Goal: Task Accomplishment & Management: Use online tool/utility

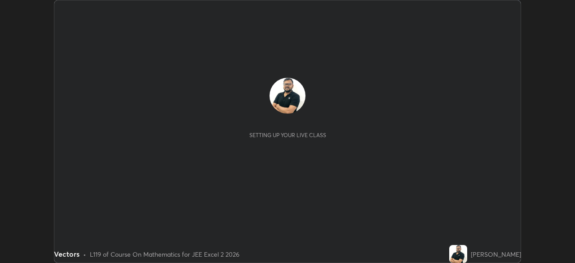
scroll to position [263, 575]
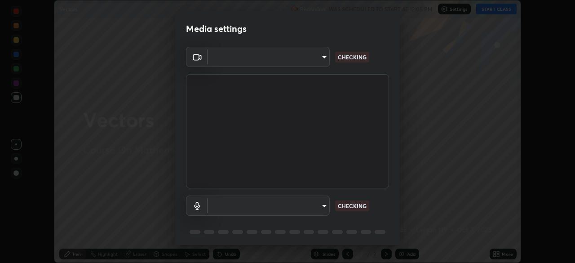
type input "39caa65dc23426385aa383ad0d0a4b68c28ae26f4a71cd21c25f84911154f6e3"
click at [319, 207] on body "Erase all Vectors Recording WAS SCHEDULED TO START AT 12:05 PM Settings START C…" at bounding box center [287, 131] width 575 height 263
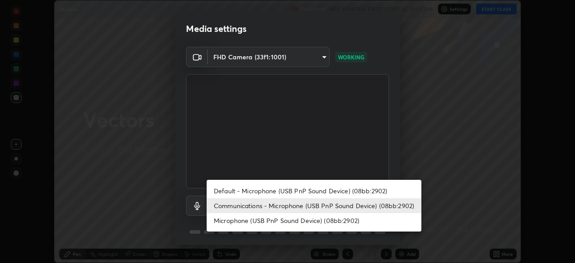
click at [327, 193] on li "Default - Microphone (USB PnP Sound Device) (08bb:2902)" at bounding box center [314, 190] width 215 height 15
type input "default"
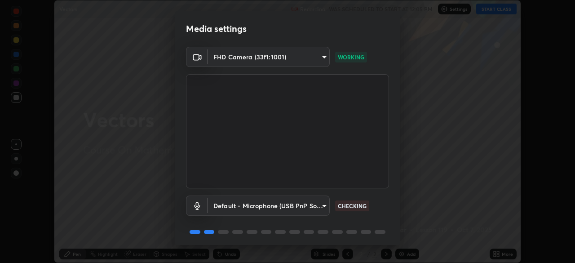
scroll to position [32, 0]
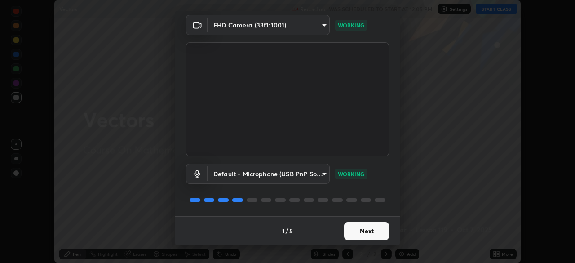
click at [370, 232] on button "Next" at bounding box center [366, 231] width 45 height 18
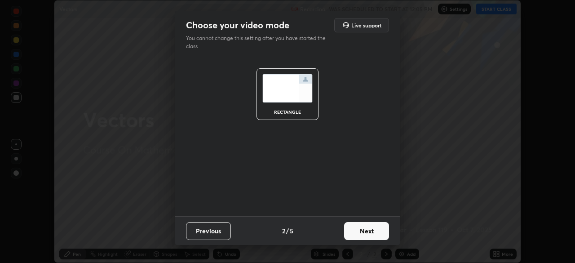
scroll to position [0, 0]
click at [370, 232] on button "Next" at bounding box center [366, 231] width 45 height 18
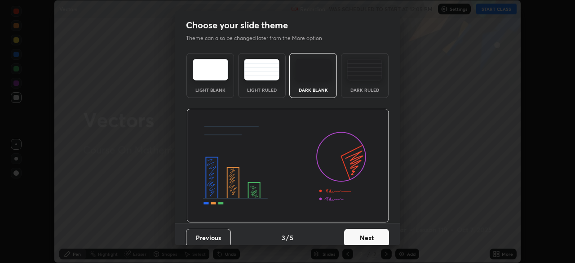
click at [370, 232] on button "Next" at bounding box center [366, 238] width 45 height 18
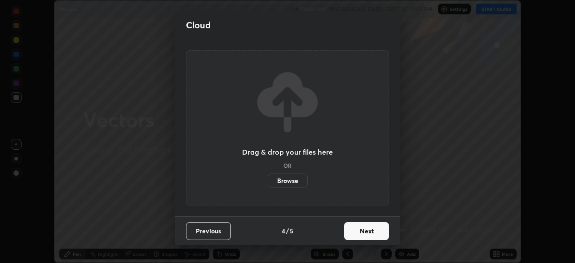
click at [370, 232] on button "Next" at bounding box center [366, 231] width 45 height 18
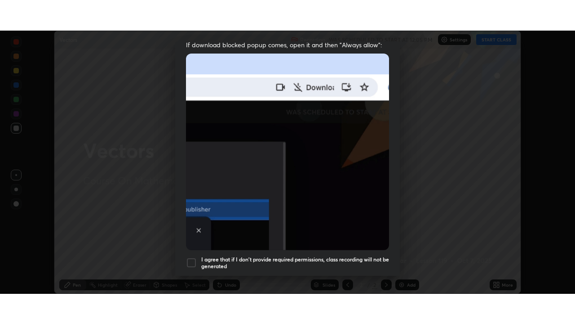
scroll to position [215, 0]
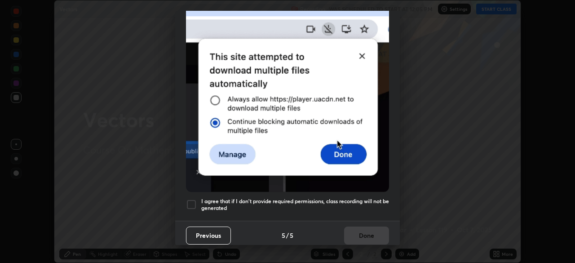
click at [194, 201] on div at bounding box center [191, 204] width 11 height 11
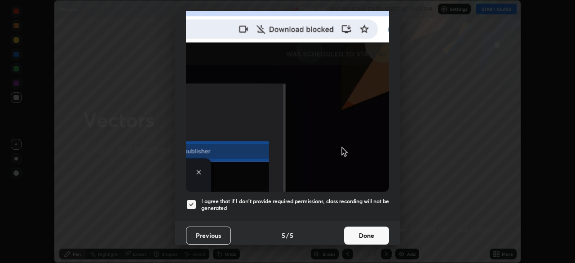
click at [365, 233] on button "Done" at bounding box center [366, 236] width 45 height 18
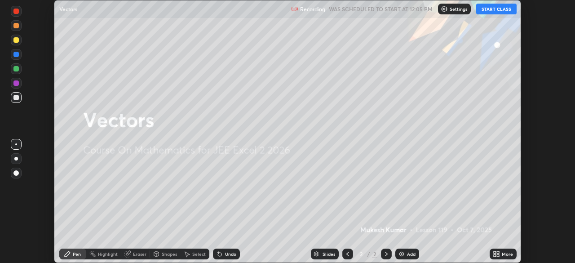
click at [491, 9] on button "START CLASS" at bounding box center [497, 9] width 40 height 11
click at [507, 254] on div "More" at bounding box center [507, 254] width 11 height 4
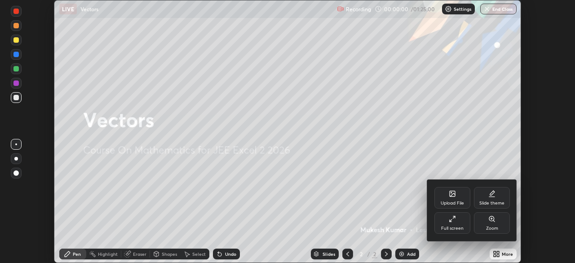
click at [453, 220] on icon at bounding box center [452, 218] width 7 height 7
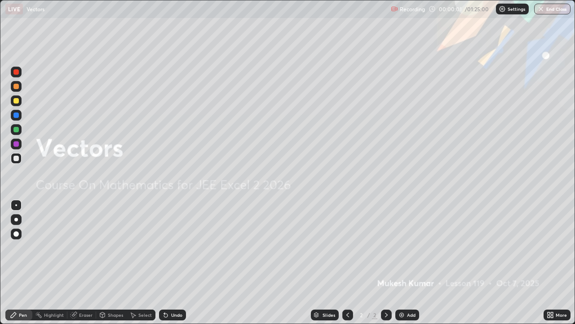
scroll to position [324, 575]
click at [401, 263] on img at bounding box center [401, 314] width 7 height 7
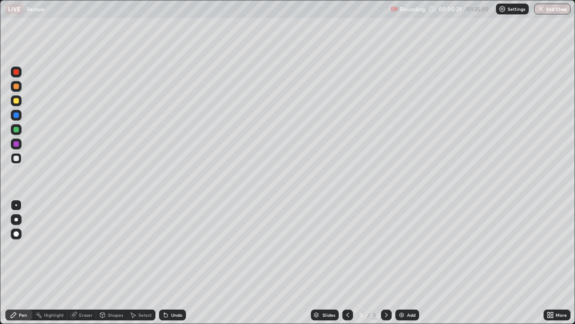
click at [16, 87] on div at bounding box center [15, 86] width 5 height 5
click at [15, 158] on div at bounding box center [15, 158] width 5 height 5
click at [18, 129] on div at bounding box center [15, 129] width 5 height 5
click at [174, 263] on div "Undo" at bounding box center [176, 314] width 11 height 4
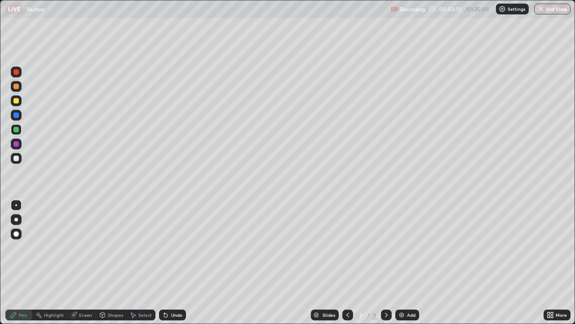
click at [175, 263] on div "Undo" at bounding box center [176, 314] width 11 height 4
click at [19, 158] on div at bounding box center [16, 158] width 11 height 11
click at [384, 263] on icon at bounding box center [386, 314] width 7 height 7
click at [406, 263] on div "Add" at bounding box center [408, 314] width 24 height 11
click at [15, 129] on div at bounding box center [15, 129] width 5 height 5
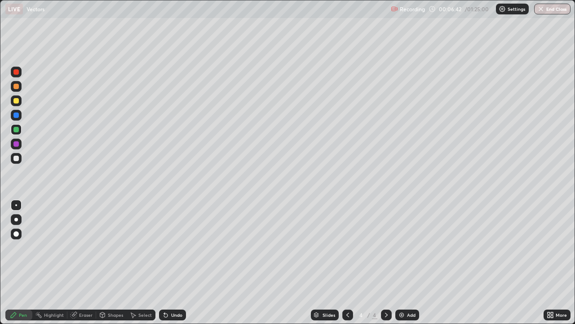
click at [15, 157] on div at bounding box center [15, 158] width 5 height 5
click at [173, 263] on div "Undo" at bounding box center [176, 314] width 11 height 4
click at [17, 131] on div at bounding box center [15, 129] width 5 height 5
click at [114, 263] on div "Shapes" at bounding box center [115, 314] width 15 height 4
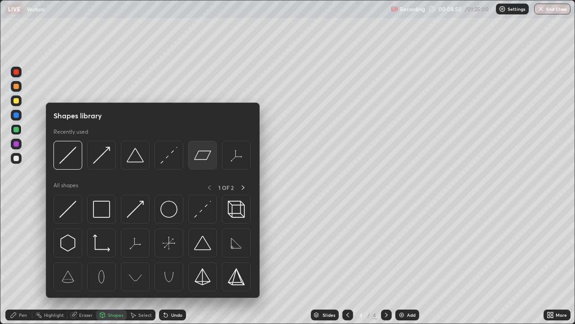
click at [201, 156] on img at bounding box center [202, 155] width 17 height 17
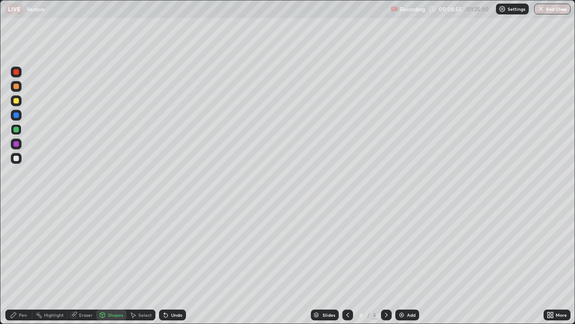
click at [22, 263] on div "Pen" at bounding box center [23, 314] width 8 height 4
click at [17, 158] on div at bounding box center [15, 158] width 5 height 5
click at [174, 263] on div "Undo" at bounding box center [176, 314] width 11 height 4
click at [172, 263] on div "Undo" at bounding box center [176, 314] width 11 height 4
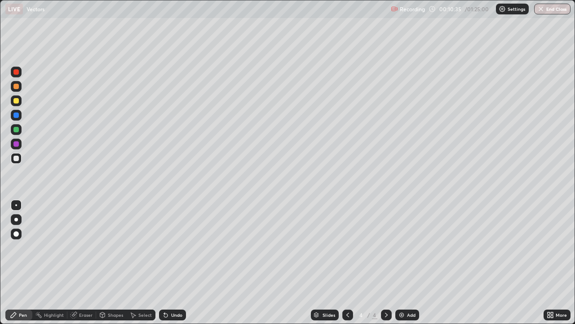
click at [173, 263] on div "Undo" at bounding box center [176, 314] width 11 height 4
click at [141, 263] on div "Select" at bounding box center [144, 314] width 13 height 4
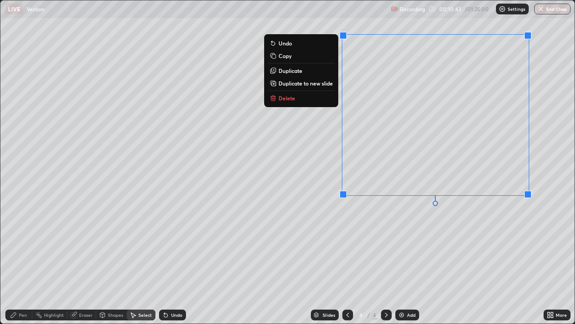
click at [27, 263] on div "Pen" at bounding box center [23, 314] width 8 height 4
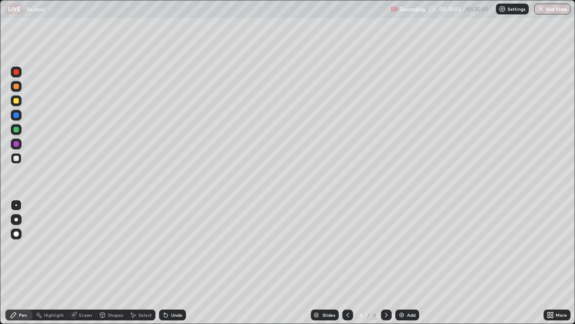
click at [386, 263] on icon at bounding box center [386, 314] width 3 height 4
click at [407, 263] on div "Add" at bounding box center [411, 314] width 9 height 4
click at [114, 263] on div "Shapes" at bounding box center [115, 314] width 15 height 4
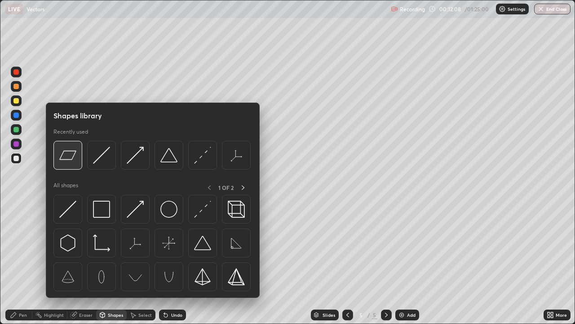
click at [71, 160] on img at bounding box center [67, 155] width 17 height 17
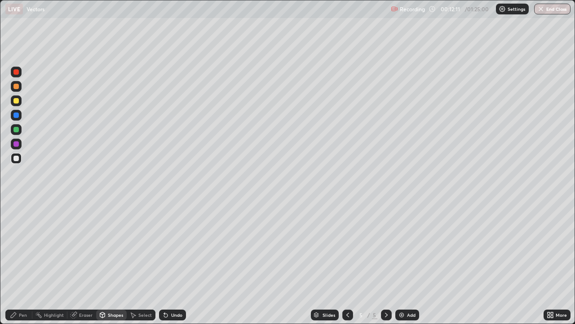
click at [22, 263] on div "Pen" at bounding box center [23, 314] width 8 height 4
click at [176, 263] on div "Undo" at bounding box center [176, 314] width 11 height 4
click at [174, 263] on div "Undo" at bounding box center [172, 314] width 27 height 11
click at [175, 263] on div "Undo" at bounding box center [176, 314] width 11 height 4
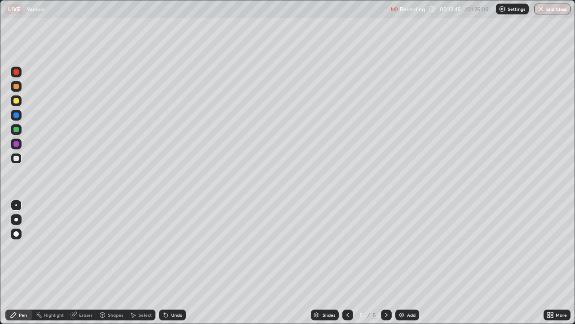
click at [172, 263] on div "Undo" at bounding box center [172, 314] width 27 height 11
click at [171, 263] on div "Undo" at bounding box center [172, 314] width 27 height 11
click at [18, 130] on div at bounding box center [15, 129] width 5 height 5
click at [348, 263] on icon at bounding box center [347, 314] width 7 height 7
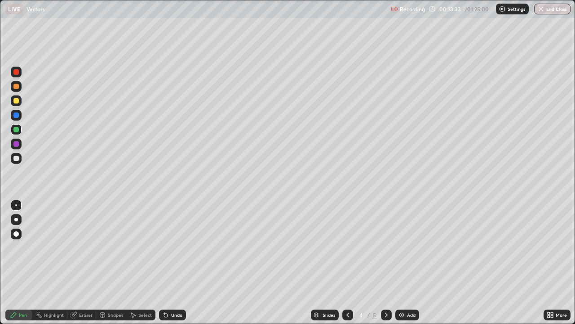
click at [347, 263] on icon at bounding box center [348, 314] width 3 height 4
click at [386, 263] on icon at bounding box center [386, 314] width 3 height 4
click at [85, 263] on div "Eraser" at bounding box center [85, 314] width 13 height 4
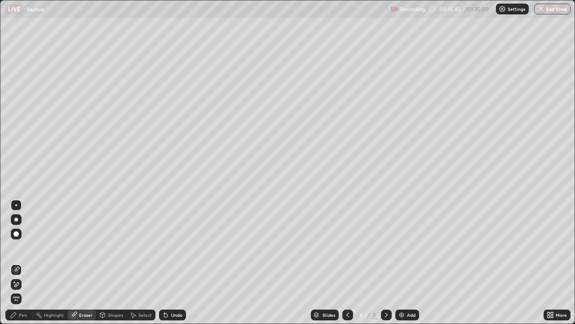
click at [22, 263] on div "Pen" at bounding box center [23, 314] width 8 height 4
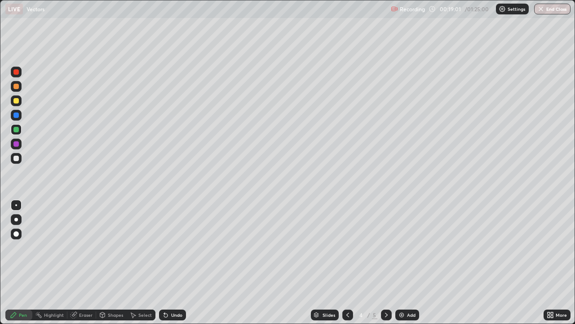
click at [385, 263] on div at bounding box center [386, 314] width 11 height 11
click at [145, 263] on div "Select" at bounding box center [144, 314] width 13 height 4
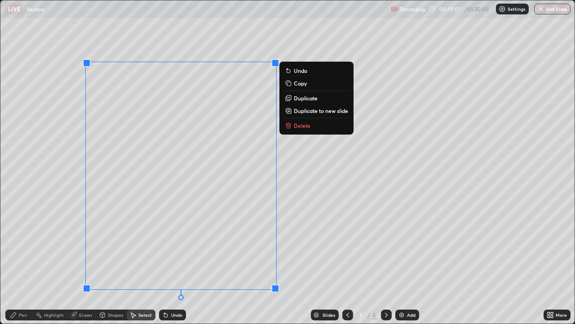
click at [314, 125] on button "Delete" at bounding box center [316, 125] width 67 height 11
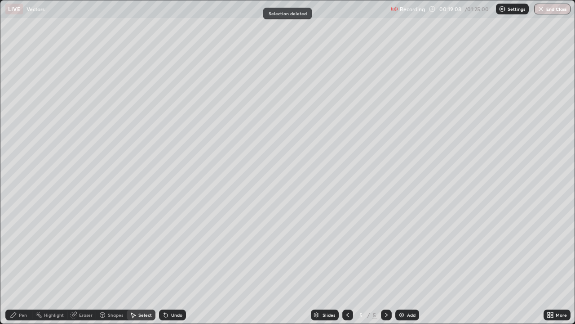
click at [25, 263] on div "Pen" at bounding box center [18, 314] width 27 height 11
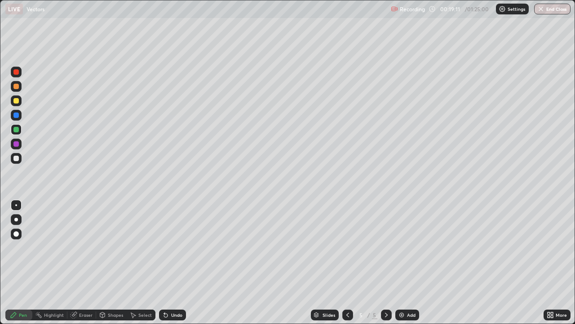
click at [15, 71] on div at bounding box center [15, 71] width 5 height 5
click at [18, 157] on div at bounding box center [15, 158] width 5 height 5
click at [17, 158] on div at bounding box center [15, 158] width 5 height 5
click at [16, 129] on div at bounding box center [15, 129] width 5 height 5
click at [174, 263] on div "Undo" at bounding box center [176, 314] width 11 height 4
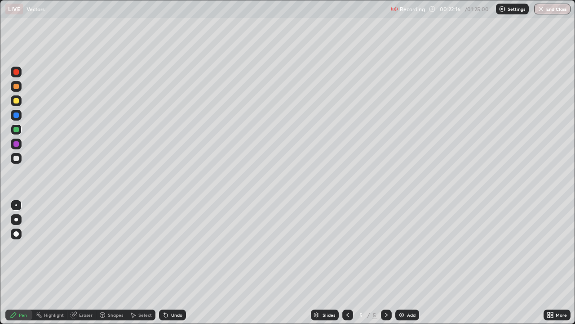
click at [174, 263] on div "Undo" at bounding box center [176, 314] width 11 height 4
click at [15, 159] on div at bounding box center [15, 158] width 5 height 5
click at [173, 263] on div "Undo" at bounding box center [176, 314] width 11 height 4
click at [16, 129] on div at bounding box center [15, 129] width 5 height 5
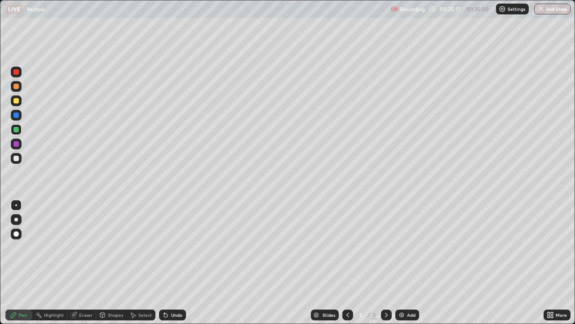
click at [17, 158] on div at bounding box center [15, 158] width 5 height 5
click at [403, 263] on img at bounding box center [401, 314] width 7 height 7
click at [17, 71] on div at bounding box center [15, 71] width 5 height 5
click at [17, 129] on div at bounding box center [15, 129] width 5 height 5
click at [18, 144] on div at bounding box center [15, 143] width 5 height 5
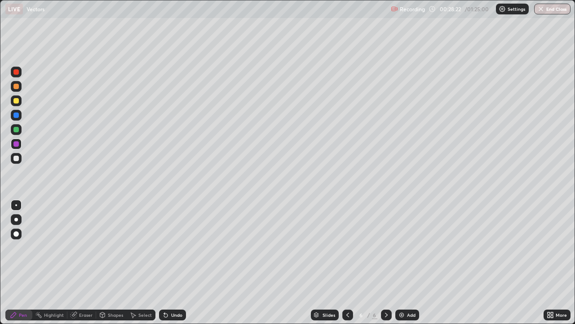
click at [16, 114] on div at bounding box center [15, 114] width 5 height 5
click at [21, 73] on div at bounding box center [16, 72] width 11 height 11
click at [18, 158] on div at bounding box center [15, 158] width 5 height 5
click at [387, 263] on icon at bounding box center [386, 314] width 7 height 7
click at [405, 263] on div "Add" at bounding box center [408, 314] width 24 height 11
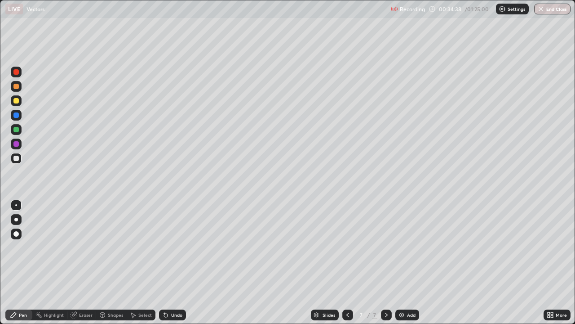
click at [18, 101] on div at bounding box center [15, 100] width 5 height 5
click at [15, 73] on div at bounding box center [15, 71] width 5 height 5
click at [345, 263] on icon at bounding box center [347, 314] width 7 height 7
click at [386, 263] on icon at bounding box center [386, 314] width 7 height 7
click at [18, 158] on div at bounding box center [15, 158] width 5 height 5
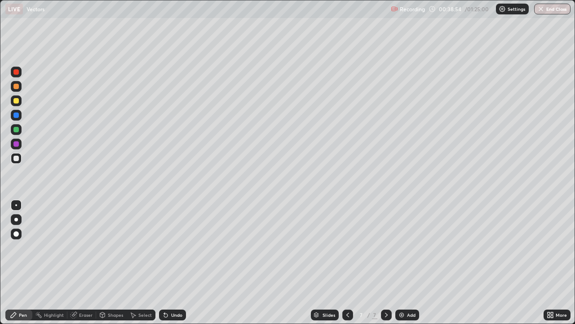
click at [15, 131] on div at bounding box center [15, 129] width 5 height 5
click at [494, 263] on div "Slides 7 / 7 Add" at bounding box center [365, 315] width 358 height 18
click at [18, 158] on div at bounding box center [15, 158] width 5 height 5
click at [386, 263] on icon at bounding box center [386, 314] width 7 height 7
click at [409, 263] on div "Add" at bounding box center [411, 314] width 9 height 4
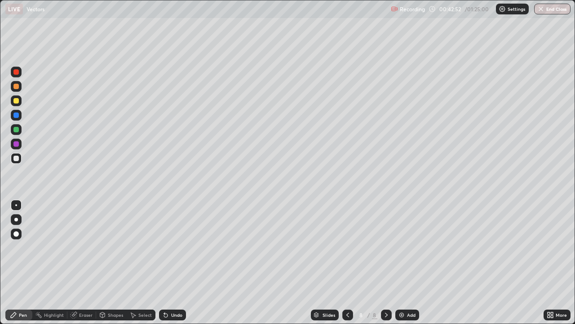
click at [18, 74] on div at bounding box center [16, 72] width 11 height 11
click at [174, 263] on div "Undo" at bounding box center [176, 314] width 11 height 4
click at [19, 100] on div at bounding box center [16, 100] width 11 height 11
click at [346, 263] on icon at bounding box center [347, 314] width 7 height 7
click at [386, 263] on icon at bounding box center [386, 314] width 7 height 7
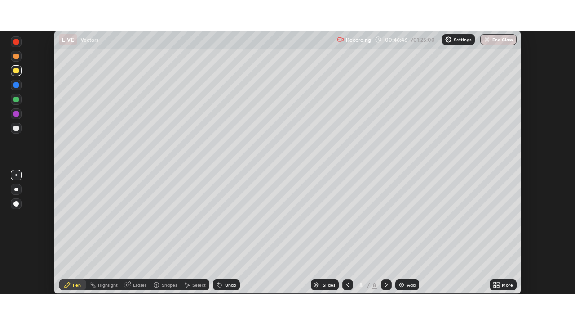
scroll to position [263, 575]
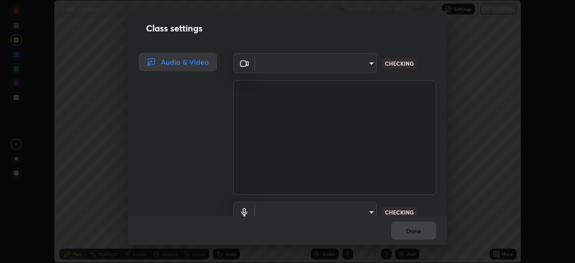
type input "39caa65dc23426385aa383ad0d0a4b68c28ae26f4a71cd21c25f84911154f6e3"
type input "default"
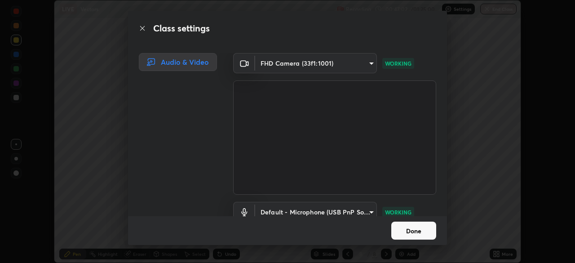
click at [424, 232] on button "Done" at bounding box center [414, 231] width 45 height 18
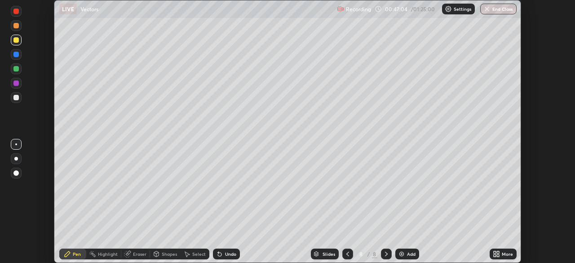
click at [508, 254] on div "More" at bounding box center [507, 254] width 11 height 4
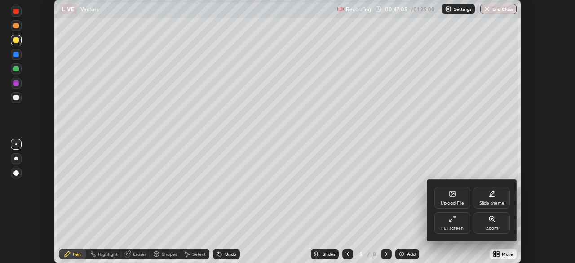
click at [455, 227] on div "Full screen" at bounding box center [453, 228] width 22 height 4
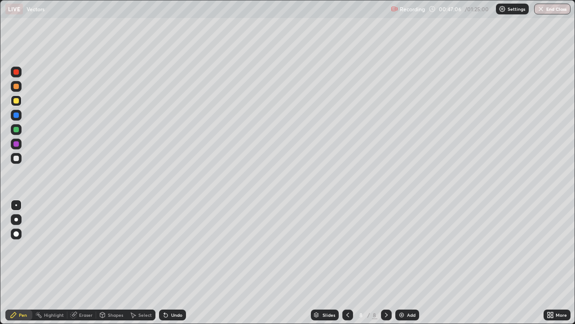
scroll to position [324, 575]
click at [18, 158] on div at bounding box center [15, 158] width 5 height 5
click at [175, 263] on div "Undo" at bounding box center [176, 314] width 11 height 4
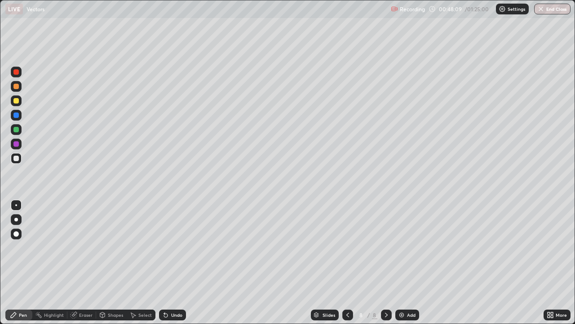
click at [175, 263] on div "Undo" at bounding box center [176, 314] width 11 height 4
click at [176, 263] on div "Undo" at bounding box center [176, 314] width 11 height 4
click at [175, 263] on div "Undo" at bounding box center [172, 314] width 27 height 11
click at [177, 263] on div "Undo" at bounding box center [172, 314] width 27 height 11
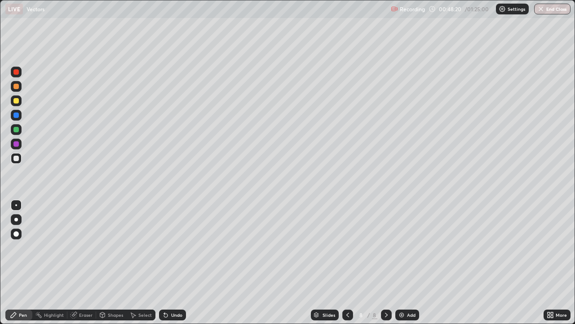
click at [16, 129] on div at bounding box center [15, 129] width 5 height 5
click at [19, 158] on div at bounding box center [16, 158] width 11 height 11
click at [409, 263] on div "Add" at bounding box center [411, 314] width 9 height 4
click at [17, 71] on div at bounding box center [15, 71] width 5 height 5
click at [343, 263] on div at bounding box center [348, 314] width 11 height 11
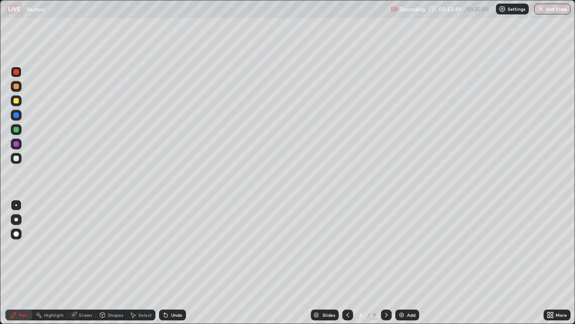
click at [385, 263] on icon at bounding box center [386, 314] width 7 height 7
click at [174, 263] on div "Undo" at bounding box center [176, 314] width 11 height 4
click at [176, 263] on div "Undo" at bounding box center [172, 314] width 27 height 11
click at [175, 263] on div "Undo" at bounding box center [172, 314] width 27 height 11
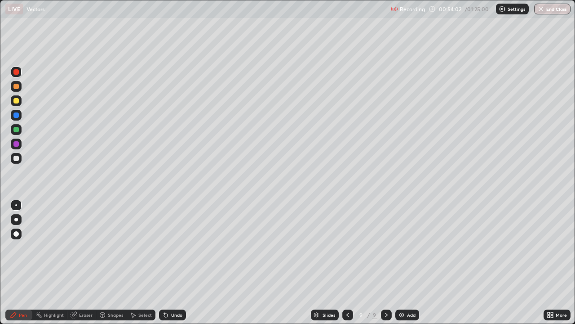
click at [176, 263] on div "Undo" at bounding box center [172, 314] width 27 height 11
click at [16, 128] on div at bounding box center [15, 129] width 5 height 5
click at [171, 263] on div "Undo" at bounding box center [176, 314] width 11 height 4
click at [18, 159] on div at bounding box center [15, 158] width 5 height 5
click at [175, 263] on div "Undo" at bounding box center [176, 314] width 11 height 4
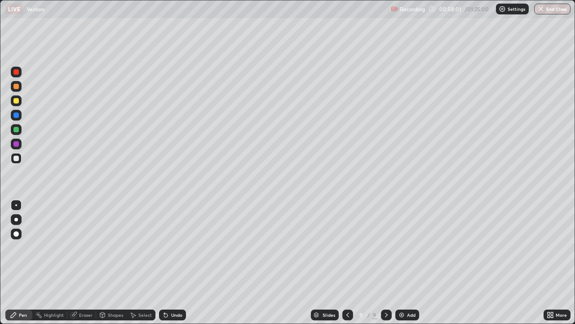
click at [175, 263] on div "Undo" at bounding box center [176, 314] width 11 height 4
click at [176, 263] on div "Undo" at bounding box center [176, 314] width 11 height 4
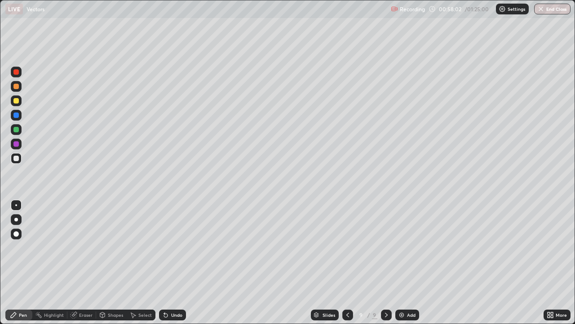
click at [176, 263] on div "Undo" at bounding box center [176, 314] width 11 height 4
click at [178, 263] on div "Undo" at bounding box center [176, 314] width 11 height 4
click at [180, 263] on div "Undo" at bounding box center [176, 314] width 11 height 4
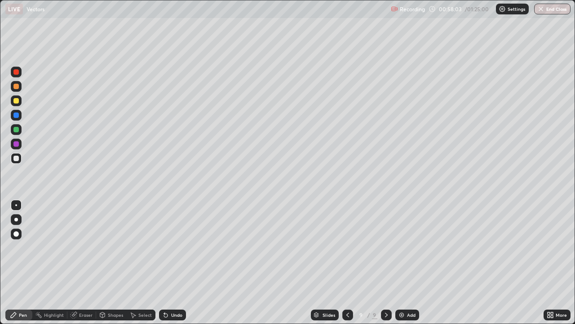
click at [180, 263] on div "Undo" at bounding box center [176, 314] width 11 height 4
click at [178, 263] on div "Undo" at bounding box center [172, 314] width 27 height 11
click at [178, 263] on div "Undo" at bounding box center [176, 314] width 11 height 4
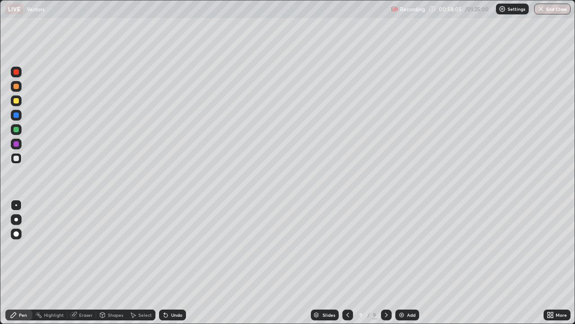
click at [178, 263] on div "Undo" at bounding box center [176, 314] width 11 height 4
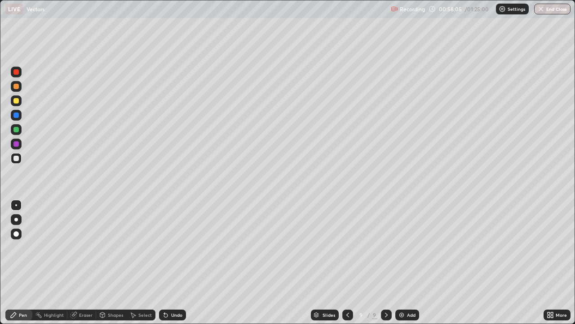
click at [178, 263] on div "Undo" at bounding box center [176, 314] width 11 height 4
click at [175, 263] on div "Undo" at bounding box center [176, 314] width 11 height 4
click at [174, 263] on div "Undo" at bounding box center [176, 314] width 11 height 4
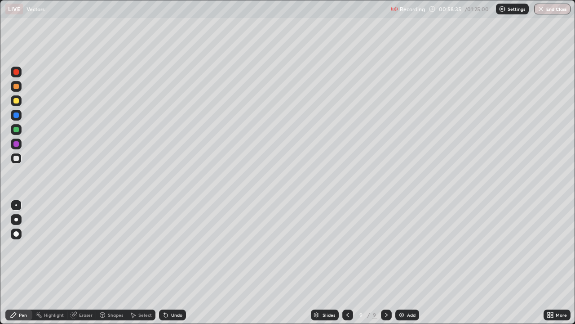
click at [172, 263] on div "Undo" at bounding box center [176, 314] width 11 height 4
click at [173, 263] on div "Undo" at bounding box center [176, 314] width 11 height 4
click at [175, 263] on div "Undo" at bounding box center [172, 314] width 27 height 11
click at [17, 128] on div at bounding box center [15, 129] width 5 height 5
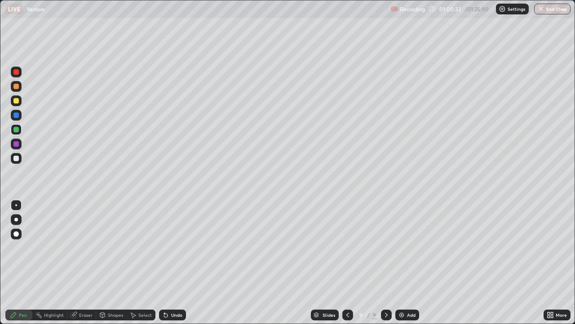
click at [385, 263] on icon at bounding box center [386, 314] width 3 height 4
click at [410, 263] on div "Add" at bounding box center [408, 314] width 24 height 11
click at [16, 99] on div at bounding box center [15, 100] width 5 height 5
click at [18, 157] on div at bounding box center [15, 158] width 5 height 5
click at [18, 130] on div at bounding box center [15, 129] width 5 height 5
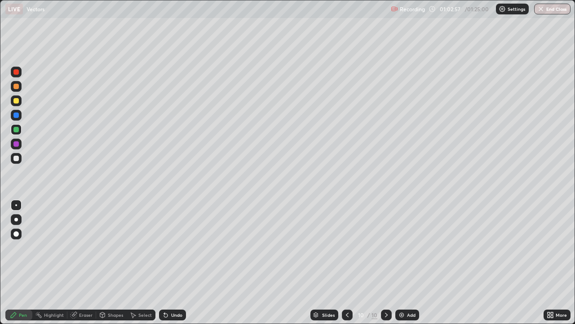
click at [17, 158] on div at bounding box center [15, 158] width 5 height 5
click at [16, 128] on div at bounding box center [15, 129] width 5 height 5
click at [406, 263] on div "Add" at bounding box center [408, 314] width 24 height 11
click at [17, 72] on div at bounding box center [15, 71] width 5 height 5
click at [16, 101] on div at bounding box center [15, 100] width 5 height 5
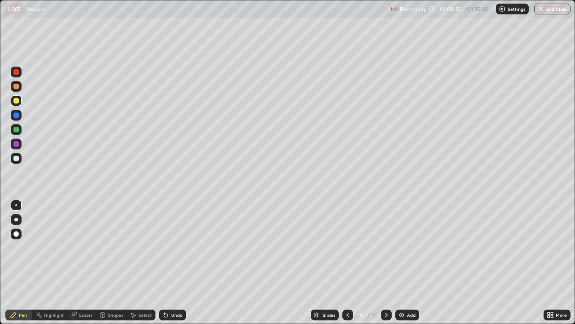
click at [174, 263] on div "Undo" at bounding box center [176, 314] width 11 height 4
click at [17, 159] on div at bounding box center [15, 158] width 5 height 5
click at [18, 102] on div at bounding box center [15, 100] width 5 height 5
click at [17, 158] on div at bounding box center [15, 158] width 5 height 5
click at [176, 263] on div "Undo" at bounding box center [176, 314] width 11 height 4
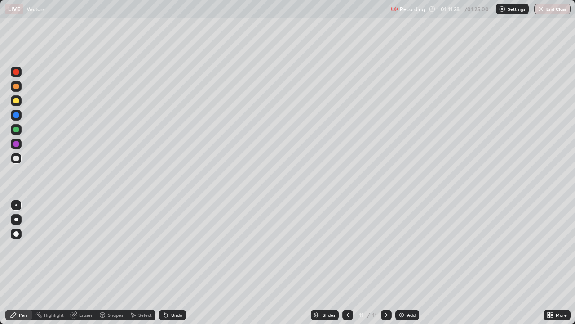
click at [177, 263] on div "Undo" at bounding box center [176, 314] width 11 height 4
click at [346, 263] on icon at bounding box center [347, 314] width 7 height 7
click at [386, 263] on icon at bounding box center [386, 314] width 7 height 7
click at [387, 263] on icon at bounding box center [386, 314] width 7 height 7
click at [386, 263] on icon at bounding box center [386, 314] width 7 height 7
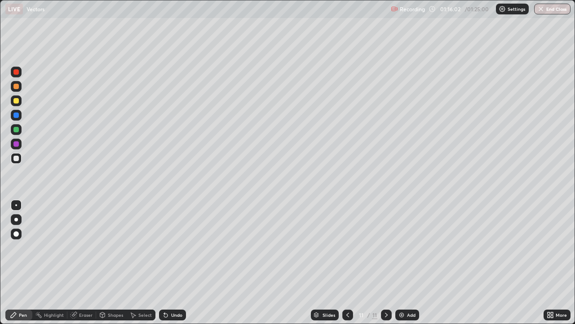
click at [406, 263] on div "Add" at bounding box center [408, 314] width 24 height 11
click at [17, 71] on div at bounding box center [15, 71] width 5 height 5
click at [16, 87] on div at bounding box center [15, 86] width 5 height 5
click at [17, 158] on div at bounding box center [15, 158] width 5 height 5
click at [85, 263] on div "Eraser" at bounding box center [85, 314] width 13 height 4
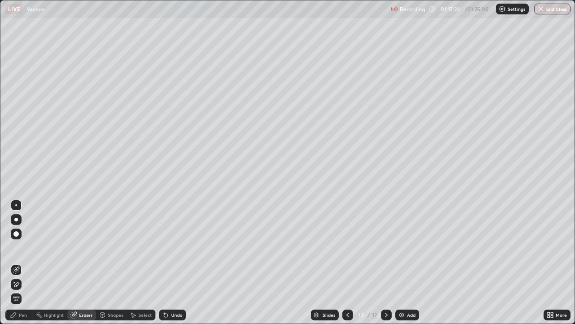
click at [24, 263] on div "Pen" at bounding box center [23, 314] width 8 height 4
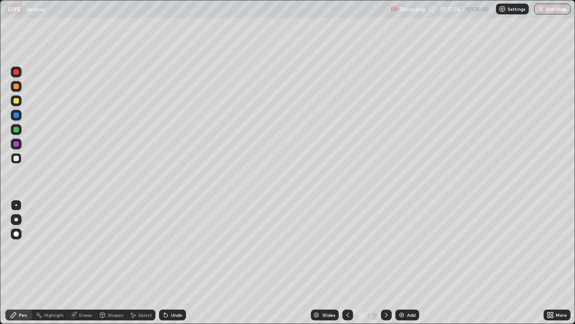
click at [16, 129] on div at bounding box center [15, 129] width 5 height 5
click at [17, 157] on div at bounding box center [15, 158] width 5 height 5
click at [388, 263] on icon at bounding box center [386, 314] width 7 height 7
click at [411, 263] on div "Add" at bounding box center [411, 314] width 9 height 4
click at [174, 263] on div "Undo" at bounding box center [176, 314] width 11 height 4
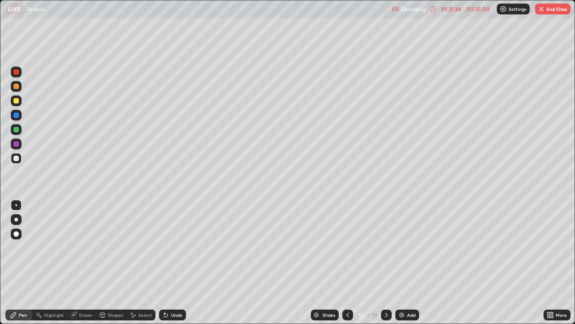
click at [174, 263] on div "Undo" at bounding box center [176, 314] width 11 height 4
click at [347, 263] on icon at bounding box center [347, 314] width 7 height 7
click at [385, 263] on div at bounding box center [386, 314] width 11 height 11
click at [386, 263] on icon at bounding box center [386, 314] width 7 height 7
click at [347, 263] on icon at bounding box center [347, 314] width 7 height 7
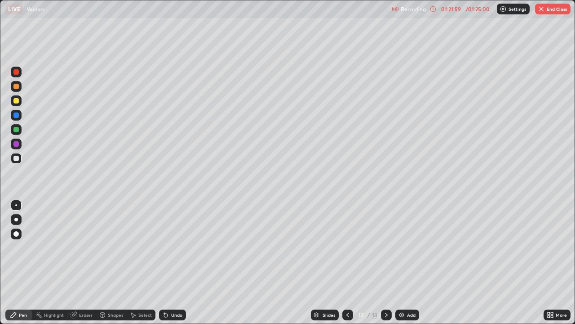
click at [386, 263] on icon at bounding box center [386, 314] width 7 height 7
click at [85, 263] on div "Eraser" at bounding box center [85, 314] width 13 height 4
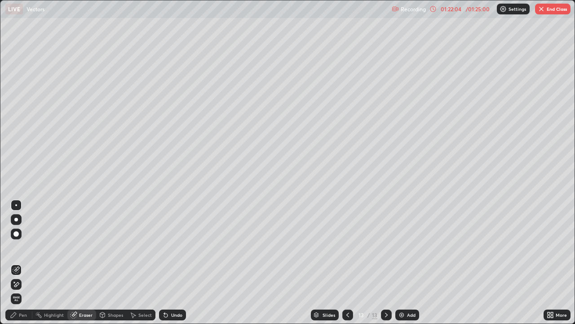
click at [26, 263] on div "Pen" at bounding box center [23, 314] width 8 height 4
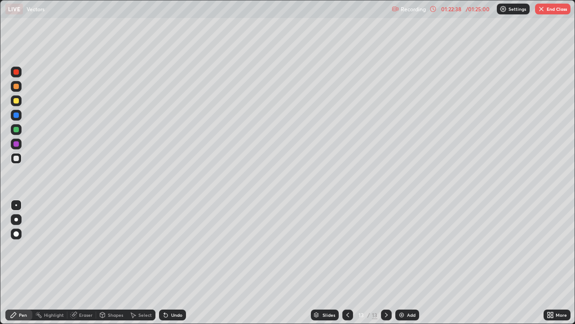
click at [347, 263] on icon at bounding box center [347, 314] width 7 height 7
click at [386, 263] on icon at bounding box center [386, 314] width 7 height 7
click at [385, 263] on icon at bounding box center [386, 314] width 7 height 7
click at [347, 263] on icon at bounding box center [347, 314] width 7 height 7
click at [386, 263] on icon at bounding box center [386, 314] width 7 height 7
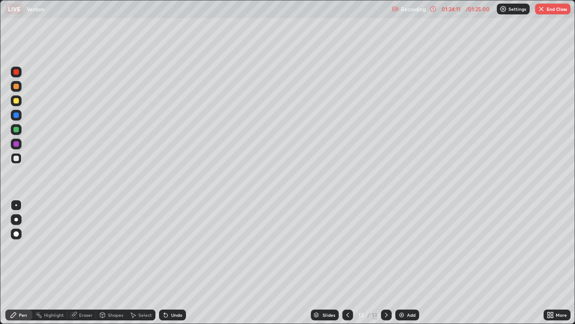
click at [348, 263] on icon at bounding box center [347, 314] width 7 height 7
click at [386, 263] on icon at bounding box center [386, 314] width 7 height 7
click at [86, 263] on div "Eraser" at bounding box center [85, 314] width 13 height 4
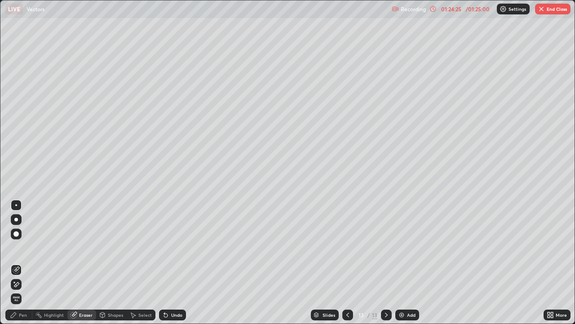
click at [25, 263] on div "Pen" at bounding box center [23, 314] width 8 height 4
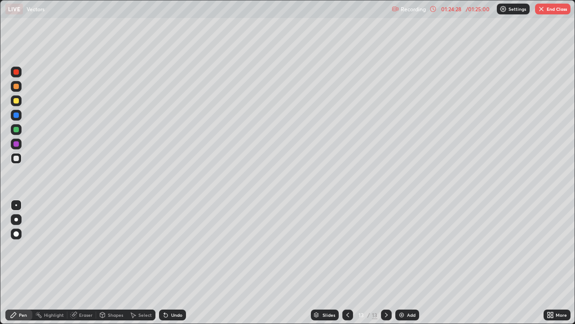
click at [347, 263] on icon at bounding box center [347, 314] width 7 height 7
click at [384, 263] on icon at bounding box center [386, 314] width 7 height 7
click at [85, 263] on div "Eraser" at bounding box center [85, 314] width 13 height 4
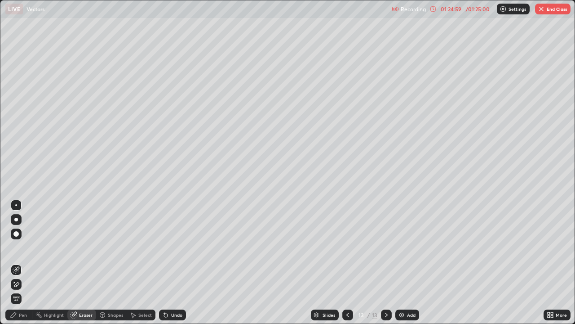
click at [21, 263] on div "Pen" at bounding box center [23, 314] width 8 height 4
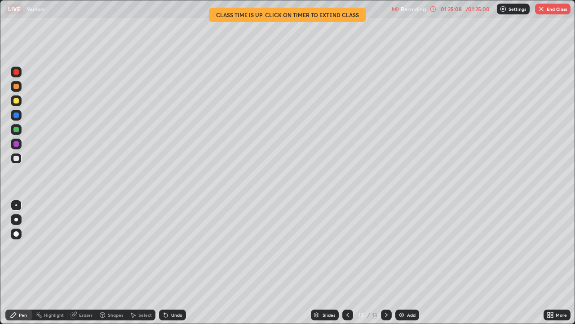
click at [464, 12] on div "01:25:08 / 01:25:00" at bounding box center [461, 8] width 62 height 7
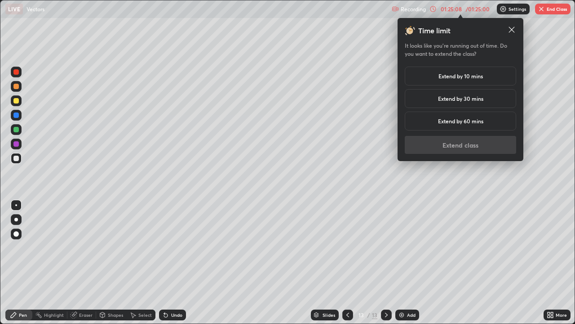
click at [472, 75] on h5 "Extend by 10 mins" at bounding box center [461, 76] width 45 height 8
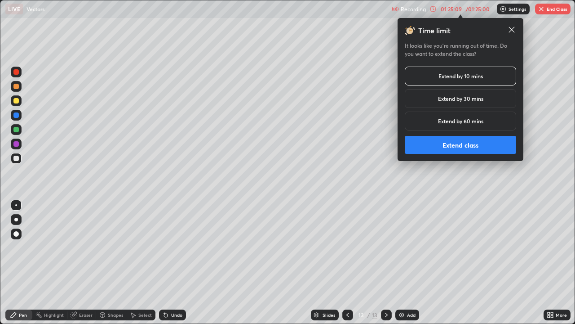
click at [471, 145] on button "Extend class" at bounding box center [461, 145] width 112 height 18
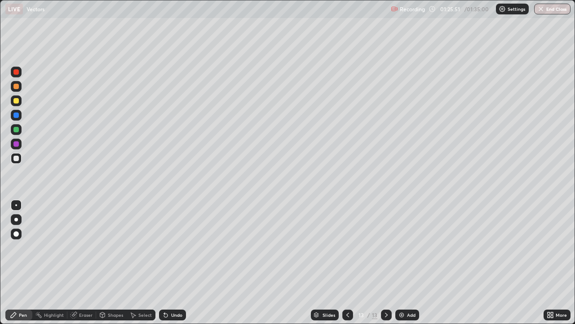
click at [347, 263] on icon at bounding box center [347, 314] width 7 height 7
click at [385, 263] on icon at bounding box center [386, 314] width 3 height 4
click at [386, 263] on icon at bounding box center [386, 314] width 7 height 7
click at [384, 263] on icon at bounding box center [386, 314] width 7 height 7
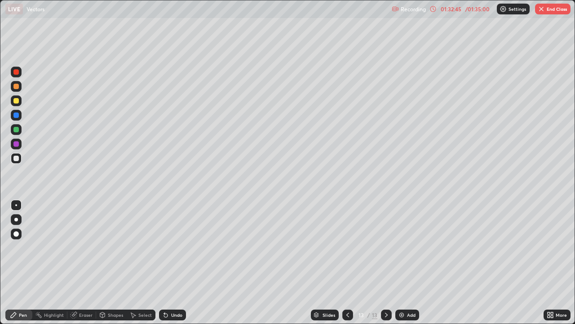
click at [404, 263] on img at bounding box center [401, 314] width 7 height 7
click at [83, 263] on div "Eraser" at bounding box center [85, 314] width 13 height 4
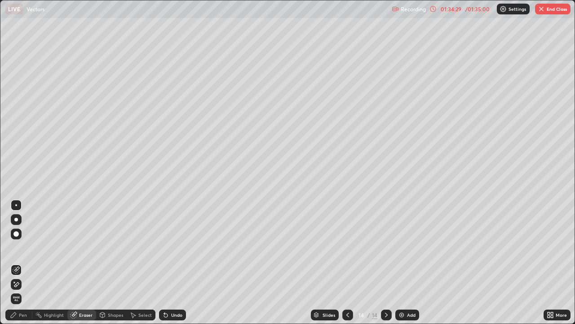
click at [22, 263] on div "Pen" at bounding box center [23, 314] width 8 height 4
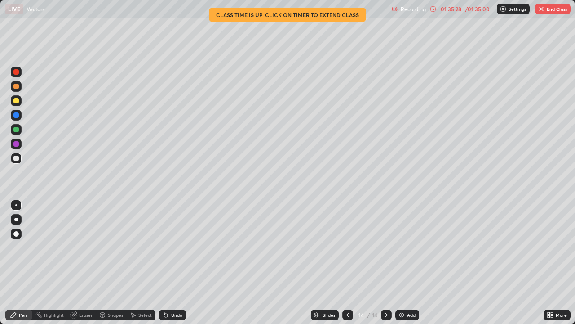
click at [176, 263] on div "Undo" at bounding box center [176, 314] width 11 height 4
click at [347, 263] on icon at bounding box center [347, 314] width 7 height 7
click at [386, 263] on icon at bounding box center [386, 314] width 7 height 7
click at [468, 9] on div "/ 01:35:00" at bounding box center [478, 8] width 28 height 5
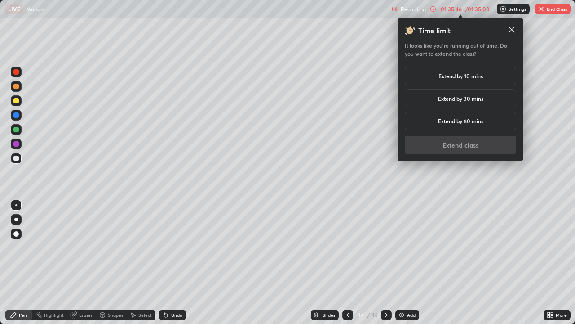
click at [455, 77] on h5 "Extend by 10 mins" at bounding box center [461, 76] width 45 height 8
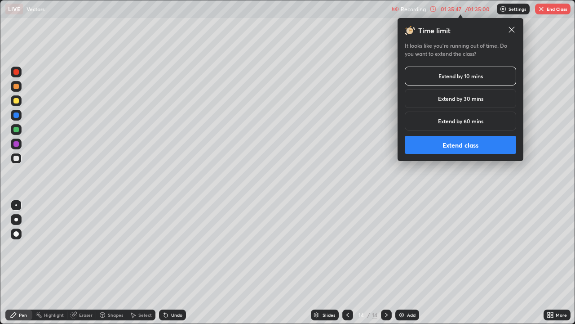
click at [459, 145] on button "Extend class" at bounding box center [461, 145] width 112 height 18
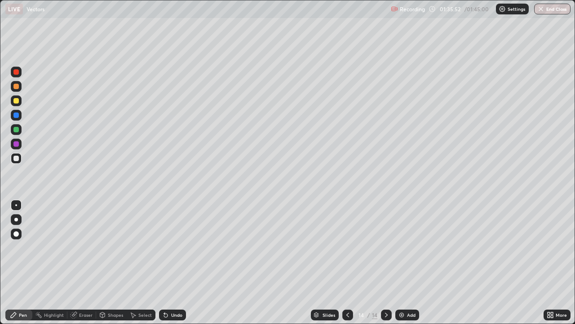
click at [348, 263] on icon at bounding box center [347, 314] width 7 height 7
click at [385, 263] on icon at bounding box center [386, 314] width 7 height 7
click at [347, 263] on icon at bounding box center [347, 314] width 7 height 7
click at [386, 263] on icon at bounding box center [386, 314] width 7 height 7
click at [347, 263] on icon at bounding box center [347, 314] width 7 height 7
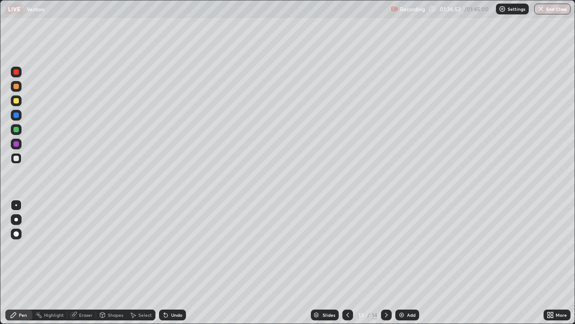
click at [384, 263] on icon at bounding box center [386, 314] width 7 height 7
click at [347, 263] on icon at bounding box center [347, 314] width 7 height 7
click at [386, 263] on icon at bounding box center [386, 314] width 7 height 7
click at [347, 263] on icon at bounding box center [347, 314] width 7 height 7
click at [386, 263] on icon at bounding box center [386, 314] width 3 height 4
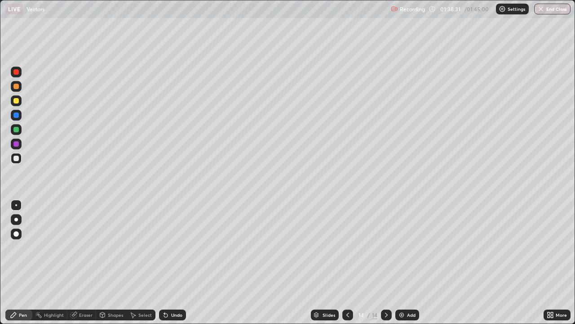
click at [347, 263] on icon at bounding box center [347, 314] width 7 height 7
click at [385, 263] on icon at bounding box center [386, 314] width 7 height 7
click at [347, 263] on icon at bounding box center [347, 314] width 7 height 7
click at [385, 263] on icon at bounding box center [386, 314] width 7 height 7
click at [87, 263] on div "Eraser" at bounding box center [85, 314] width 13 height 4
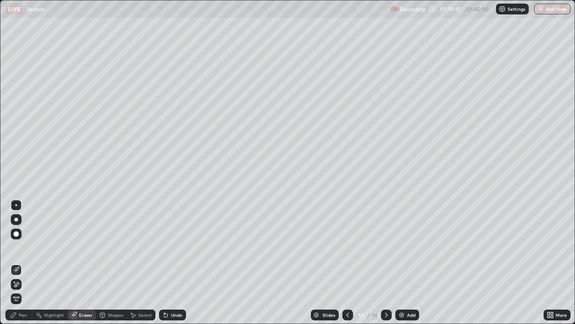
click at [23, 263] on div "Pen" at bounding box center [23, 314] width 8 height 4
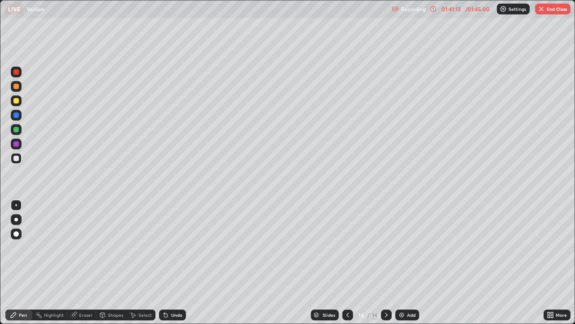
click at [347, 263] on icon at bounding box center [348, 314] width 3 height 4
click at [386, 263] on icon at bounding box center [386, 314] width 7 height 7
click at [387, 263] on icon at bounding box center [386, 314] width 7 height 7
click at [348, 263] on icon at bounding box center [347, 314] width 7 height 7
click at [386, 263] on icon at bounding box center [386, 314] width 7 height 7
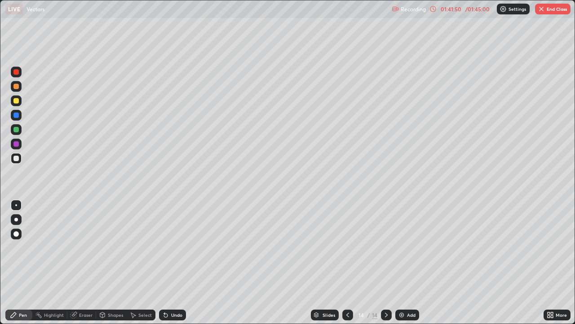
click at [347, 263] on icon at bounding box center [348, 314] width 3 height 4
click at [387, 263] on icon at bounding box center [386, 314] width 7 height 7
click at [88, 263] on div "Eraser" at bounding box center [81, 314] width 29 height 11
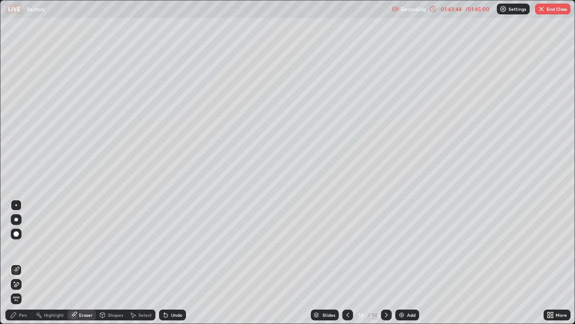
click at [26, 263] on div "Pen" at bounding box center [23, 314] width 8 height 4
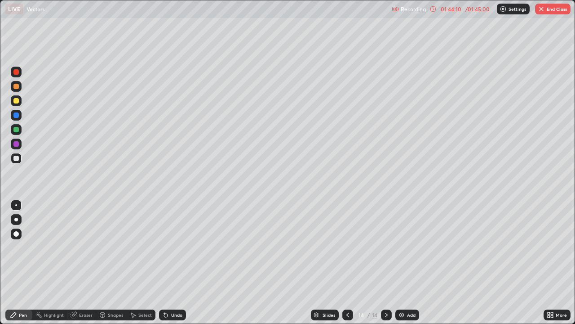
click at [86, 263] on div "Eraser" at bounding box center [85, 314] width 13 height 4
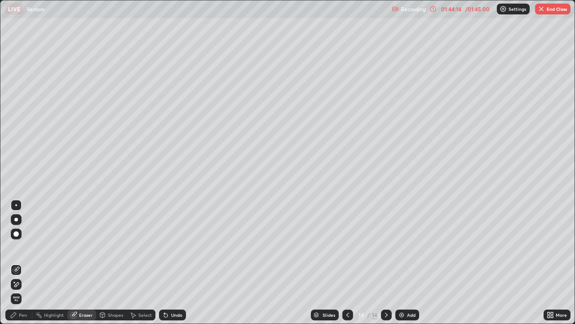
click at [24, 263] on div "Pen" at bounding box center [23, 314] width 8 height 4
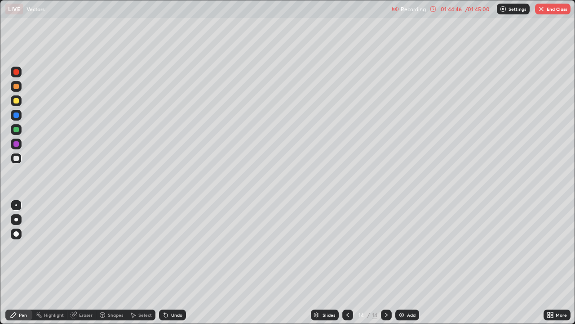
click at [19, 158] on div at bounding box center [16, 158] width 11 height 11
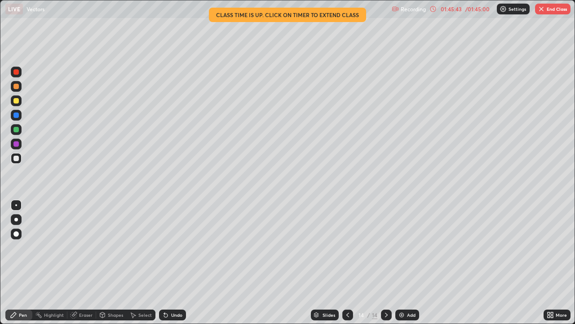
click at [348, 263] on icon at bounding box center [347, 314] width 7 height 7
click at [386, 263] on icon at bounding box center [386, 314] width 3 height 4
click at [550, 12] on button "End Class" at bounding box center [553, 9] width 36 height 11
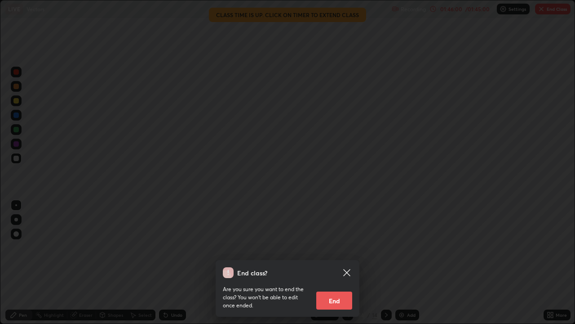
click at [338, 263] on button "End" at bounding box center [335, 300] width 36 height 18
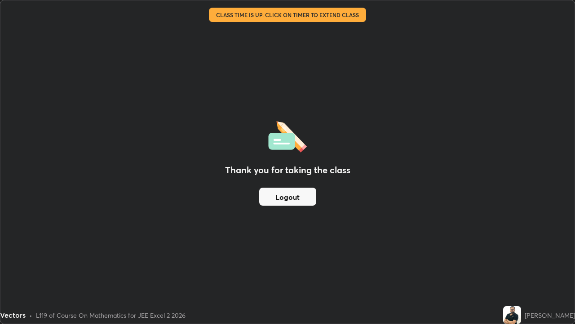
click at [301, 194] on button "Logout" at bounding box center [287, 196] width 57 height 18
